Goal: Task Accomplishment & Management: Manage account settings

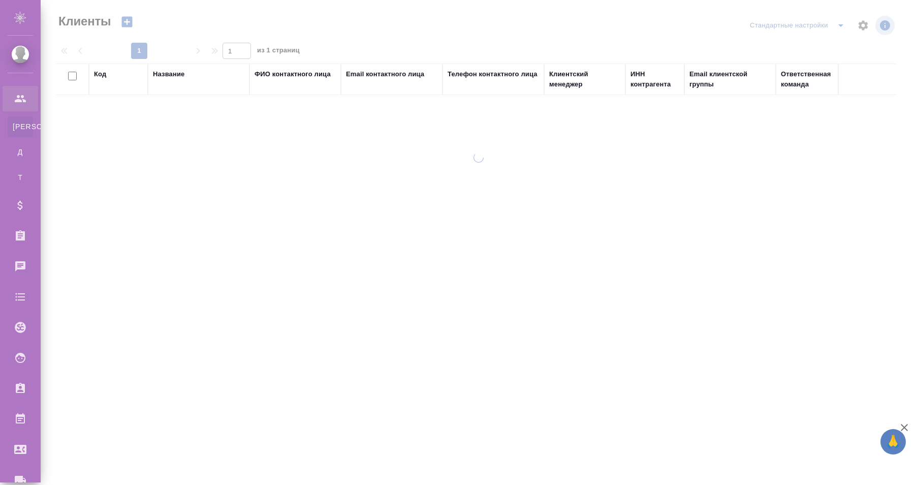
select select "RU"
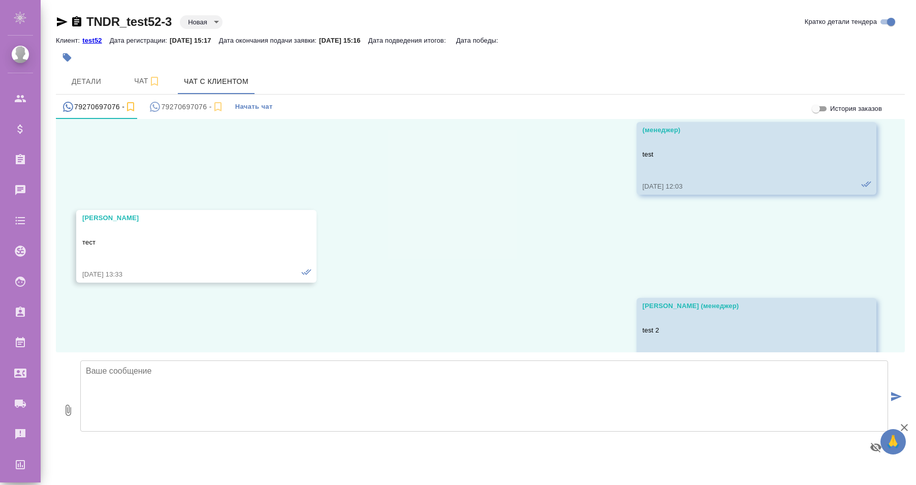
scroll to position [174, 0]
click at [93, 78] on span "Детали" at bounding box center [86, 81] width 49 height 13
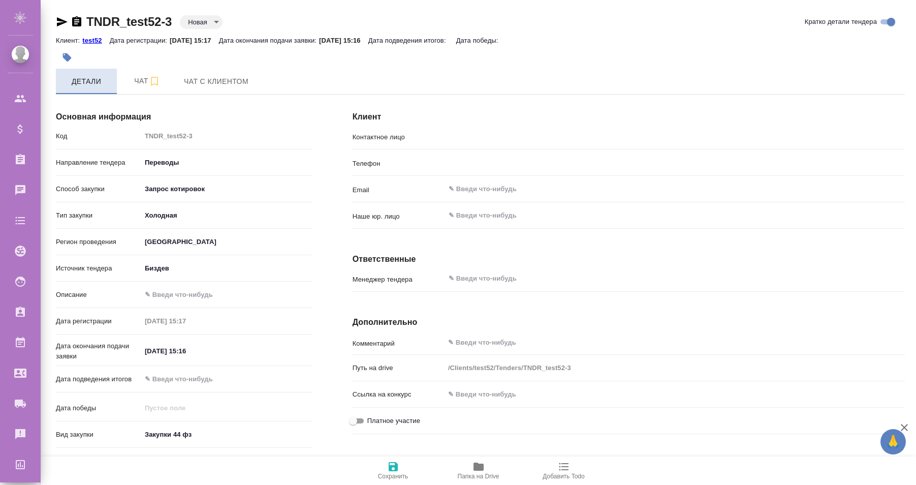
type input "[PERSON_NAME]"
type input "[PHONE_NUMBER]"
click at [512, 171] on div "+79270697076 ​" at bounding box center [675, 162] width 460 height 18
click at [496, 142] on input "Ira" at bounding box center [658, 136] width 420 height 12
click at [336, 97] on div "Клиент Контактное лицо Ira ​ Телефон +79270697076 ​ Email ​ Наше юр. лицо ​ Отв…" at bounding box center [628, 329] width 593 height 495
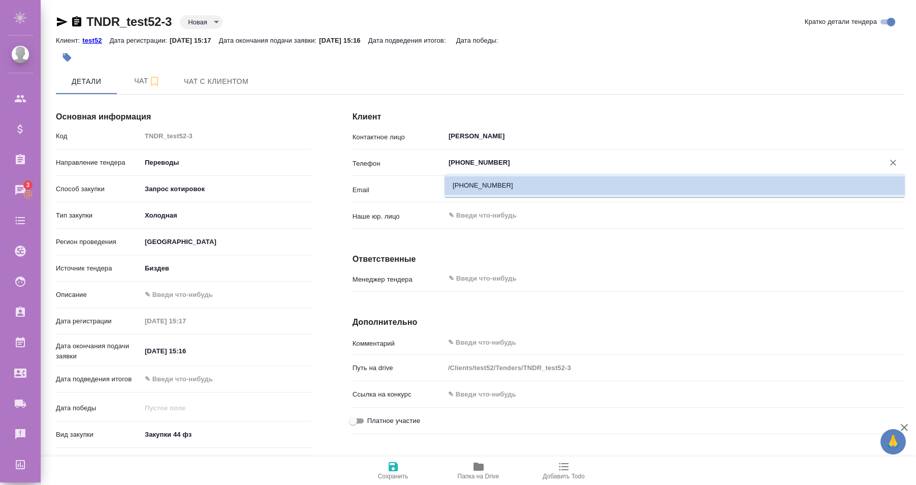
click at [500, 165] on input "[PHONE_NUMBER]" at bounding box center [658, 162] width 420 height 12
click at [522, 166] on input "[PHONE_NUMBER]" at bounding box center [658, 162] width 420 height 12
click at [362, 167] on p "Телефон" at bounding box center [399, 164] width 92 height 10
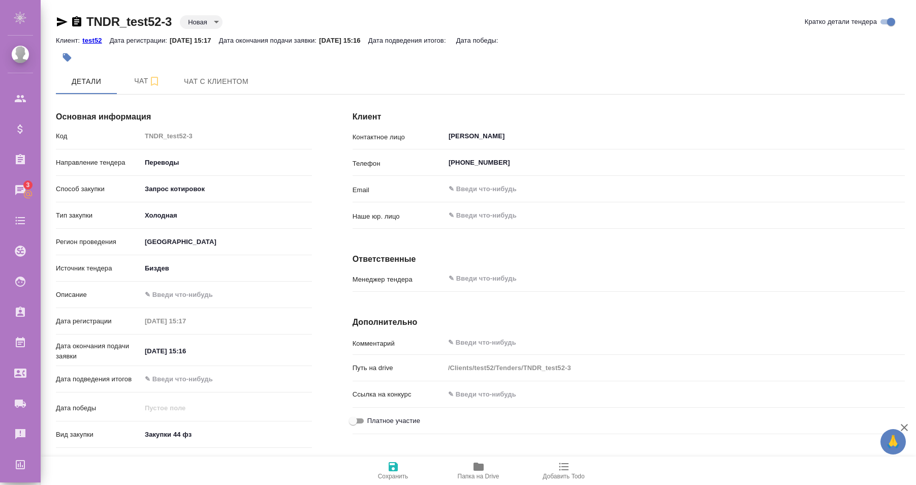
click at [326, 146] on div "Основная информация Код TNDR_test52-3 Направление тендера Переводы translations…" at bounding box center [184, 329] width 297 height 495
click at [197, 82] on span "Чат с клиентом" at bounding box center [216, 81] width 65 height 13
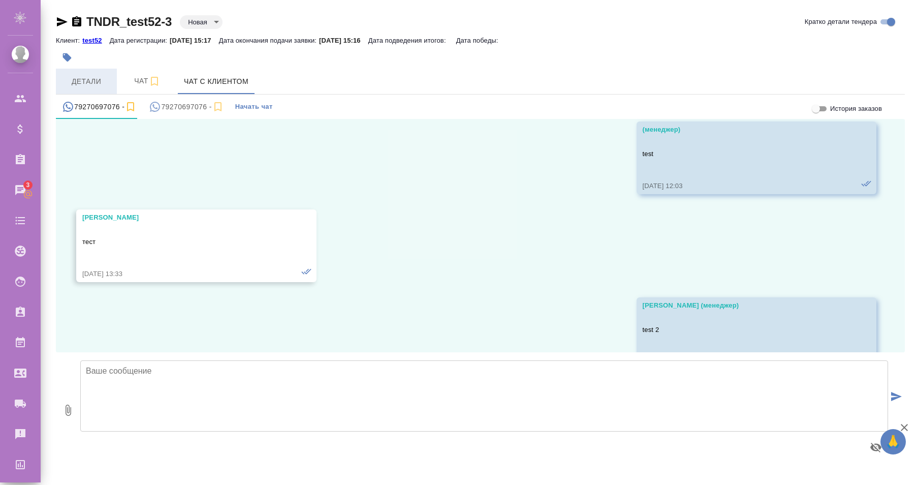
scroll to position [174, 0]
click at [183, 106] on div "79270697076 -" at bounding box center [186, 107] width 75 height 13
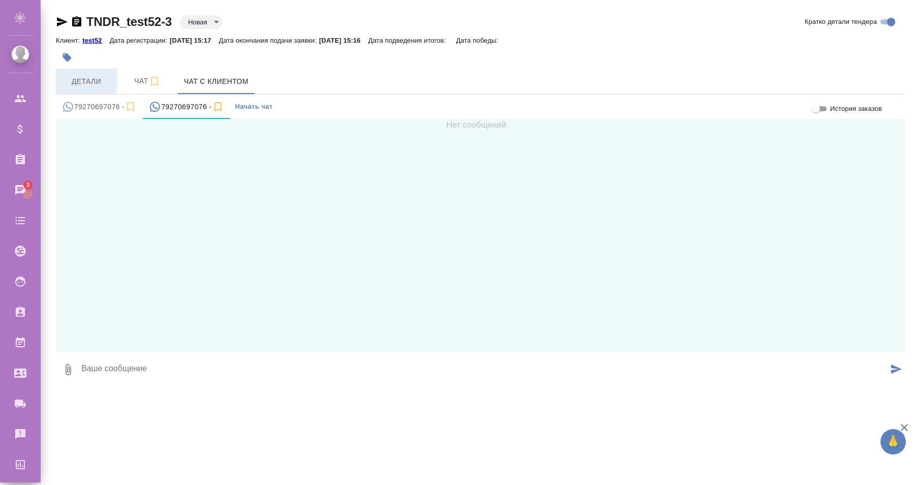
click at [83, 72] on button "Детали" at bounding box center [86, 81] width 61 height 25
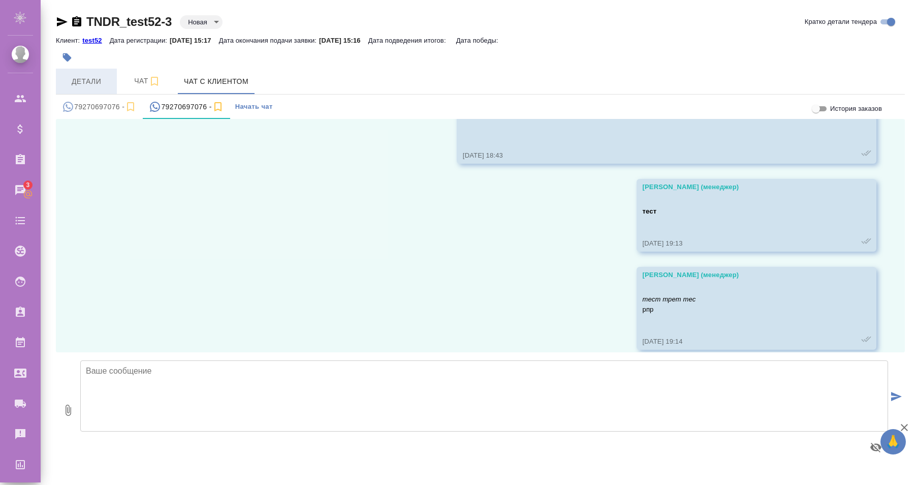
scroll to position [1831, 0]
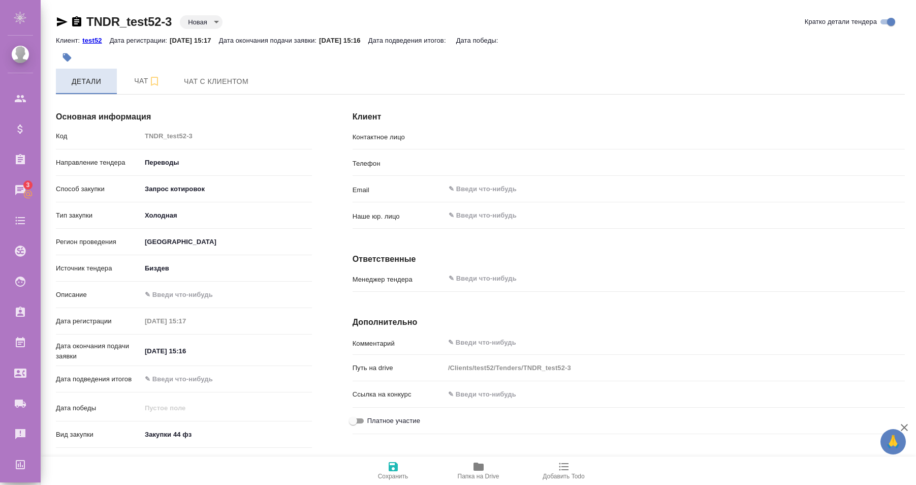
type input "Ira"
type input "+79270697076"
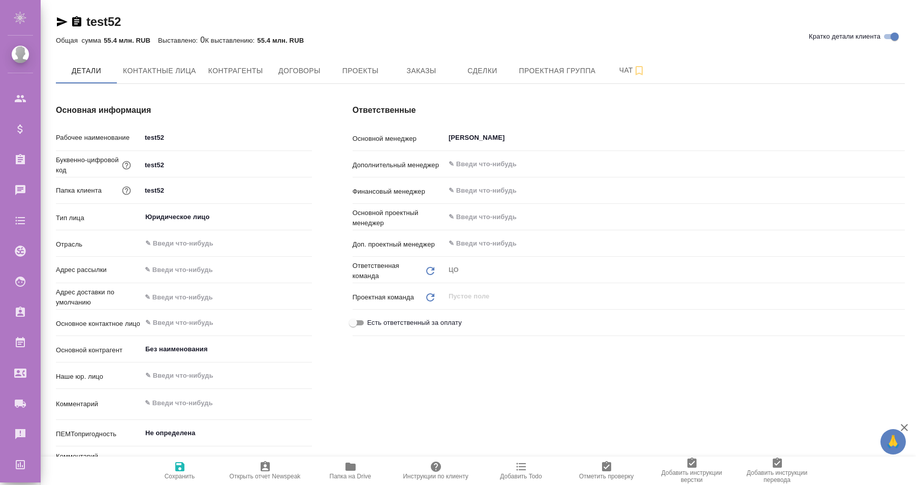
type textarea "x"
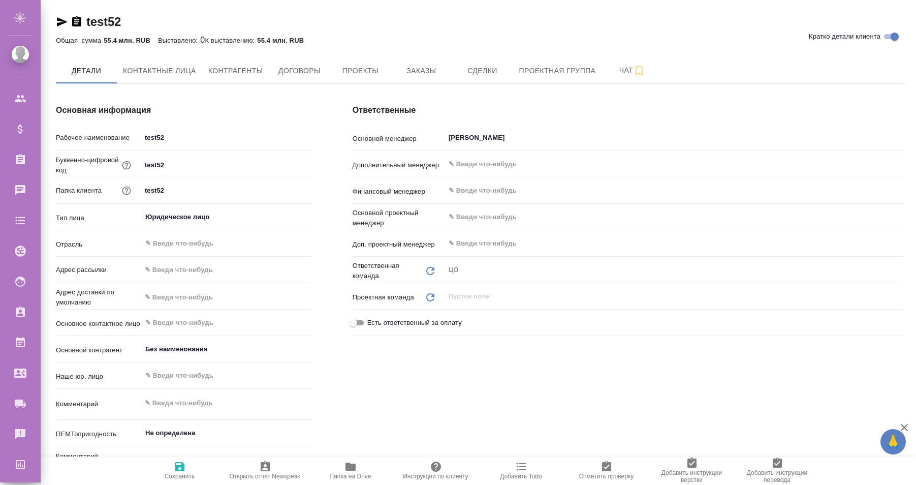
type textarea "x"
click at [243, 72] on span "Контрагенты" at bounding box center [235, 71] width 55 height 13
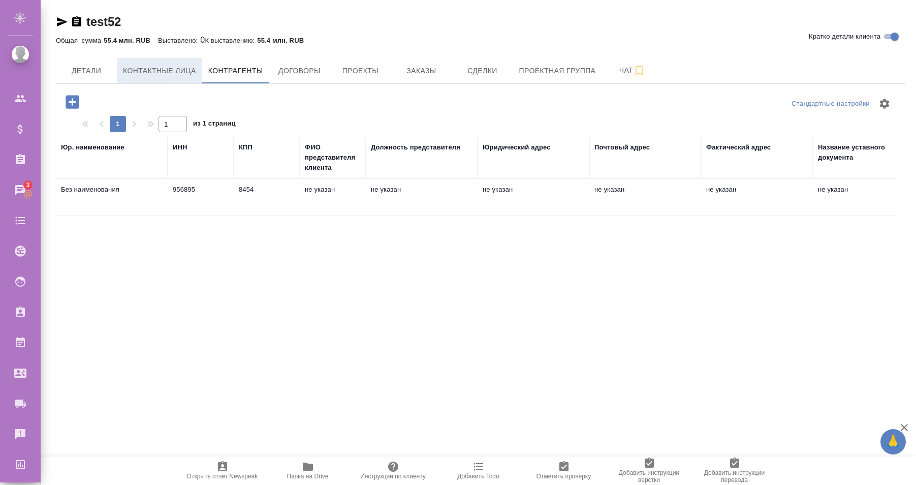
click at [165, 74] on span "Контактные лица" at bounding box center [159, 71] width 73 height 13
select select "RU"
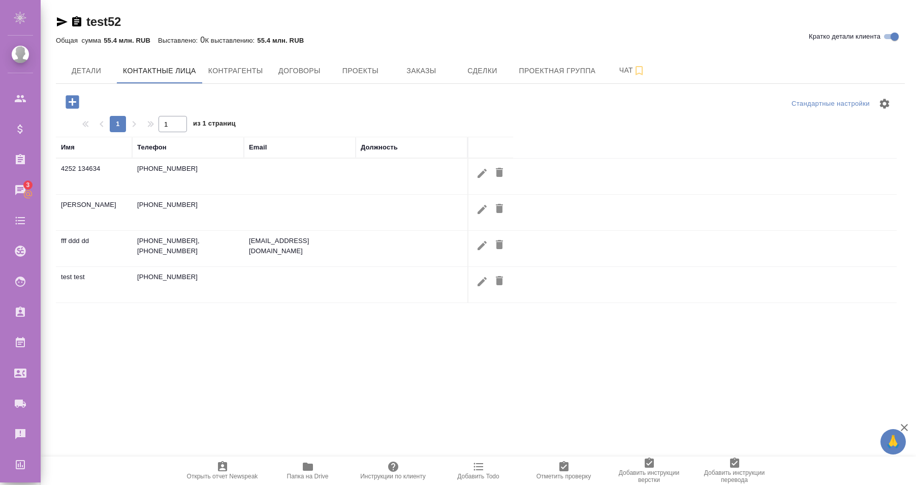
click at [484, 211] on icon "button" at bounding box center [482, 209] width 12 height 12
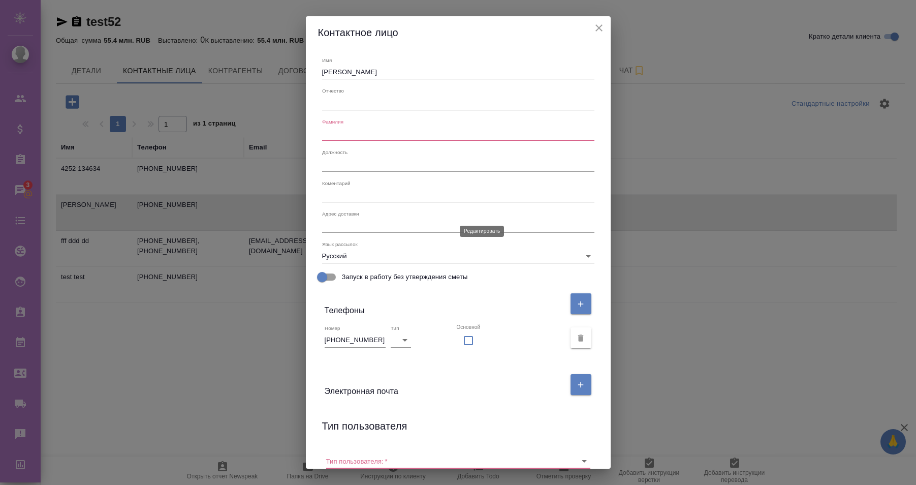
type input "Ira"
click at [601, 31] on icon "close" at bounding box center [599, 28] width 12 height 12
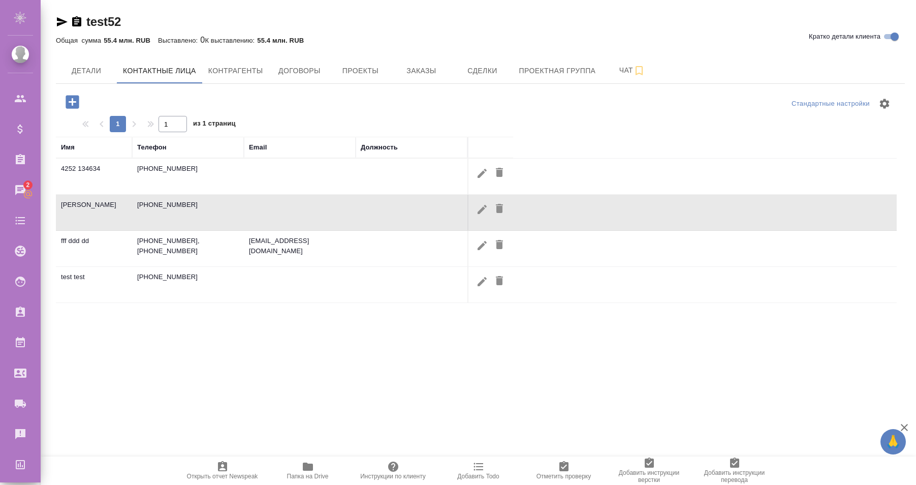
click at [477, 208] on icon "button" at bounding box center [482, 209] width 12 height 12
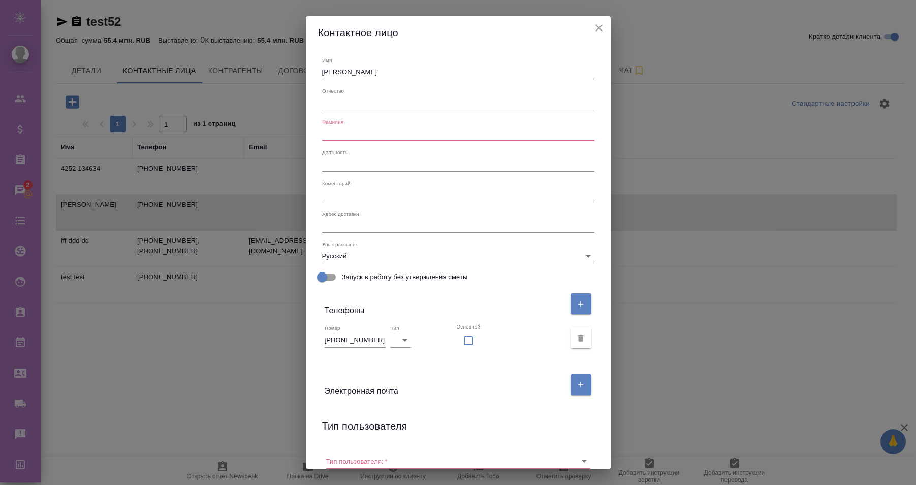
click at [380, 343] on input "+79270697076" at bounding box center [355, 340] width 61 height 14
click at [597, 31] on icon "close" at bounding box center [599, 28] width 12 height 12
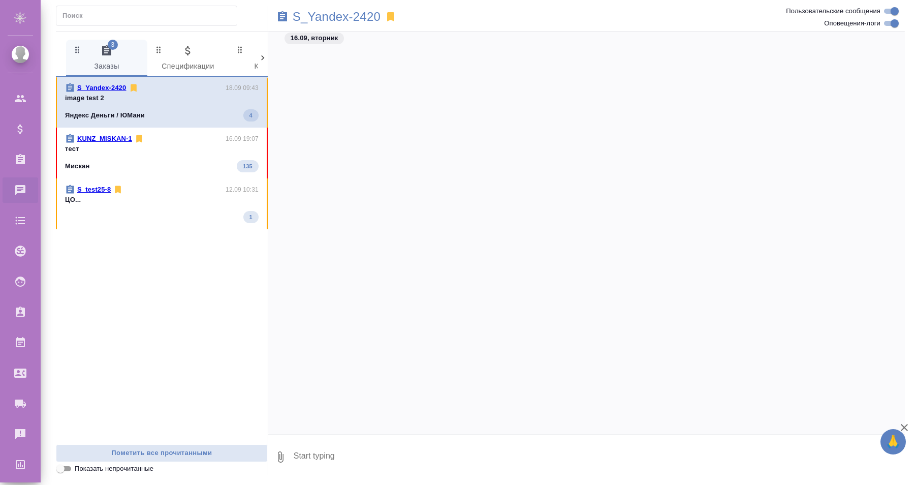
scroll to position [1096, 0]
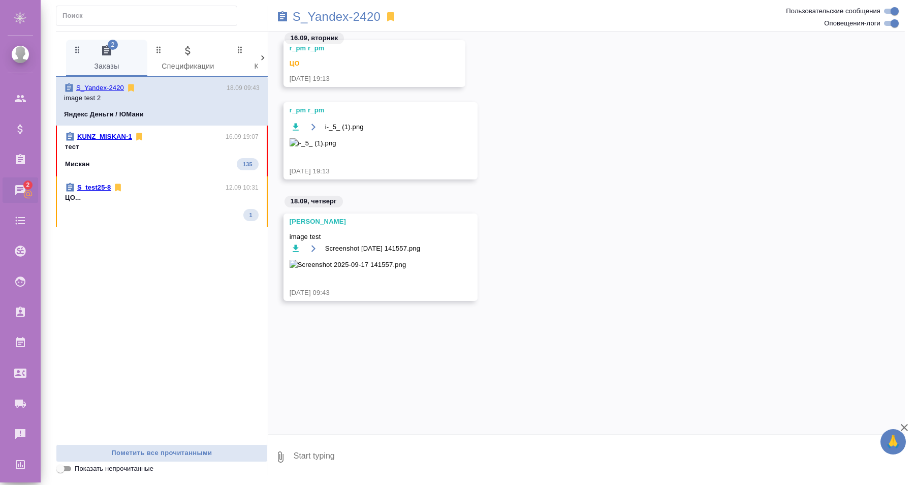
click at [266, 68] on div at bounding box center [263, 58] width 10 height 37
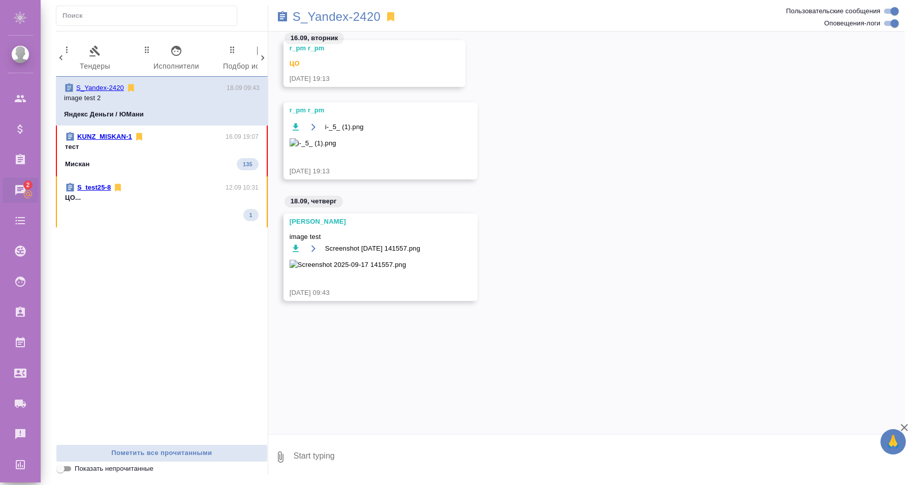
click at [266, 68] on div at bounding box center [263, 58] width 10 height 37
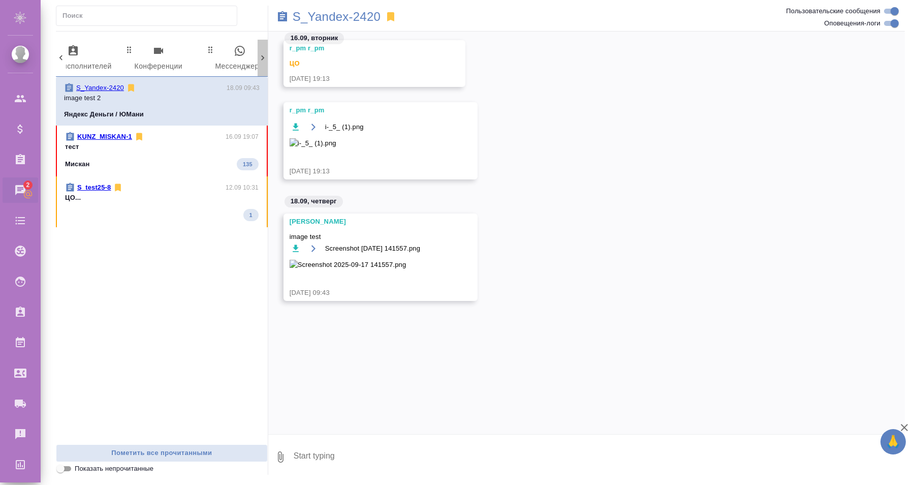
scroll to position [0, 548]
click at [266, 68] on div at bounding box center [263, 58] width 10 height 37
click at [266, 68] on div "2 Заказы 0 Спецификации 0 Клиенты 0 Входящие 0 Тендеры 0 Исполнители 0 Подбор и…" at bounding box center [162, 58] width 212 height 37
click at [235, 57] on span "0 Мессенджеры" at bounding box center [216, 59] width 69 height 28
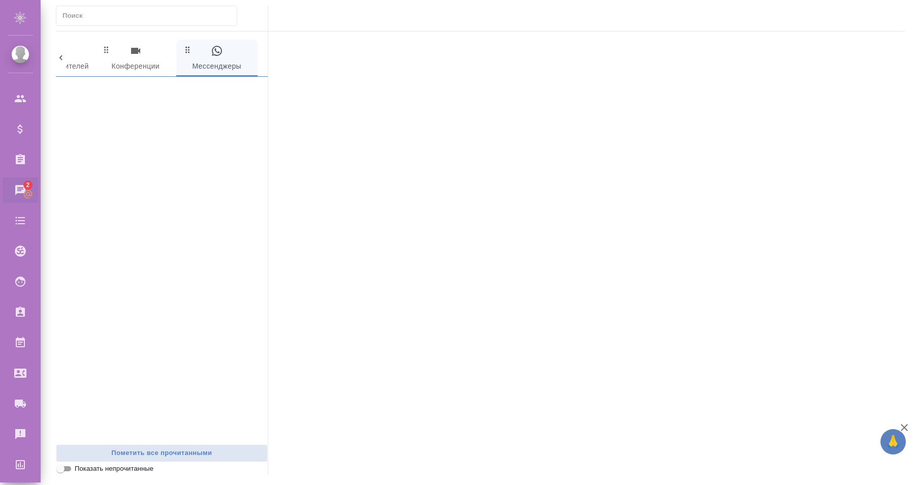
click at [143, 15] on input "text" at bounding box center [149, 16] width 174 height 14
click at [173, 16] on input "text" at bounding box center [149, 16] width 174 height 14
paste input "+79270697076"
type input "79270697076"
click at [152, 18] on input "79270697076" at bounding box center [149, 16] width 174 height 14
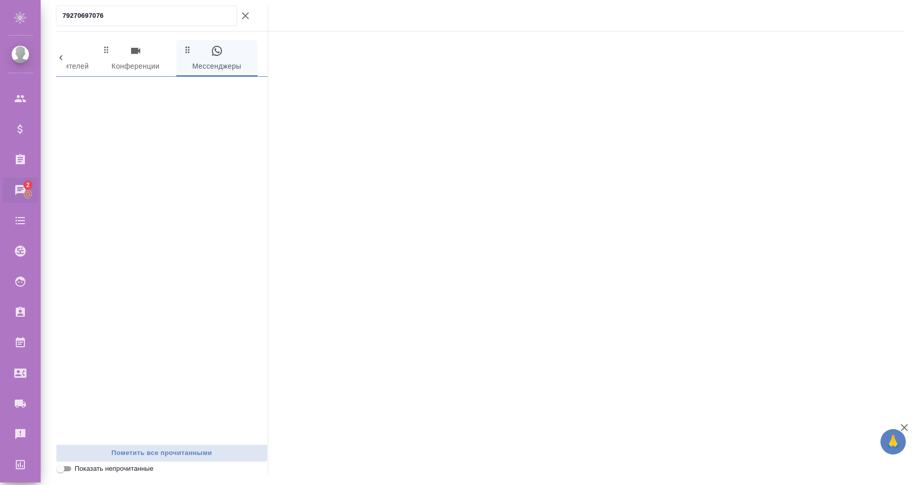
click at [192, 19] on input "79270697076" at bounding box center [149, 16] width 174 height 14
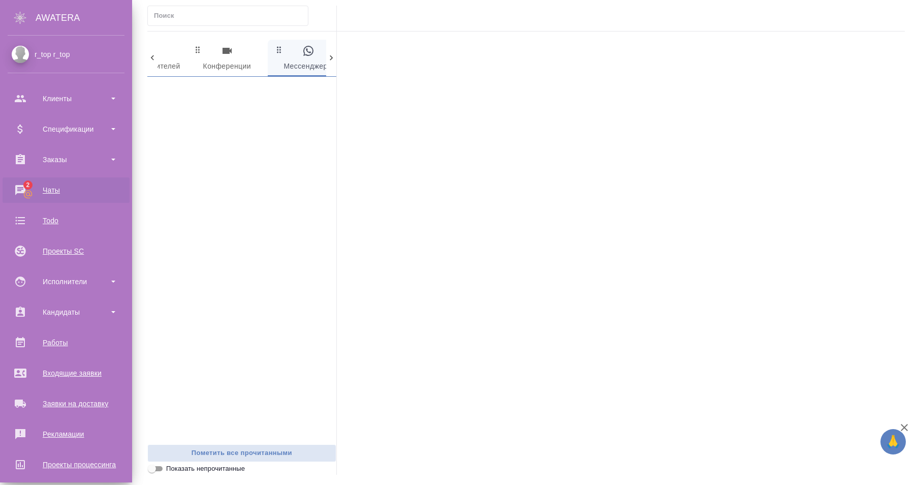
scroll to position [102, 0]
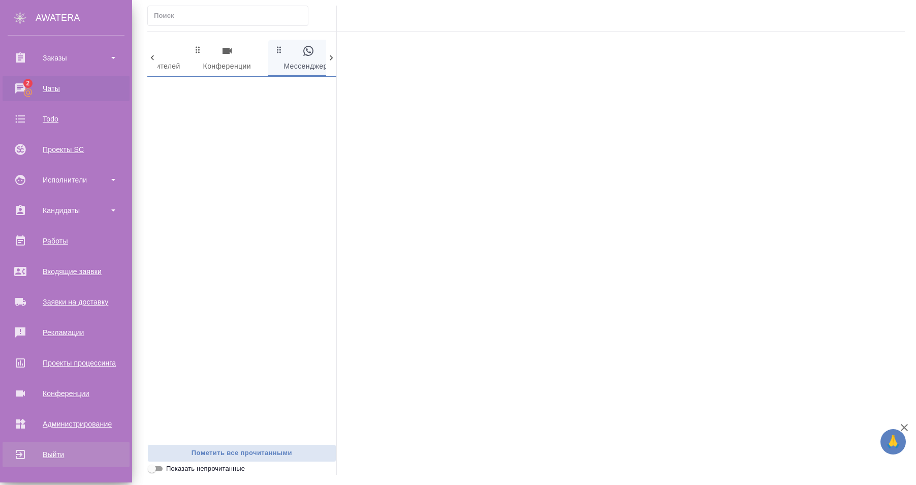
click at [53, 453] on div "Выйти" at bounding box center [66, 454] width 117 height 15
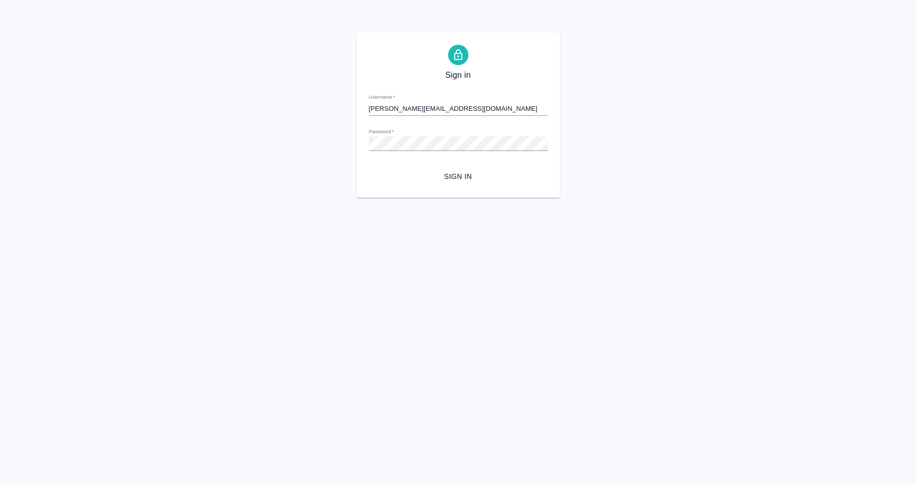
type input "d.karapetyan@awatera.com"
click at [442, 185] on button "Sign in" at bounding box center [458, 176] width 179 height 19
click at [443, 179] on span "Sign in" at bounding box center [458, 176] width 163 height 13
